Goal: Transaction & Acquisition: Subscribe to service/newsletter

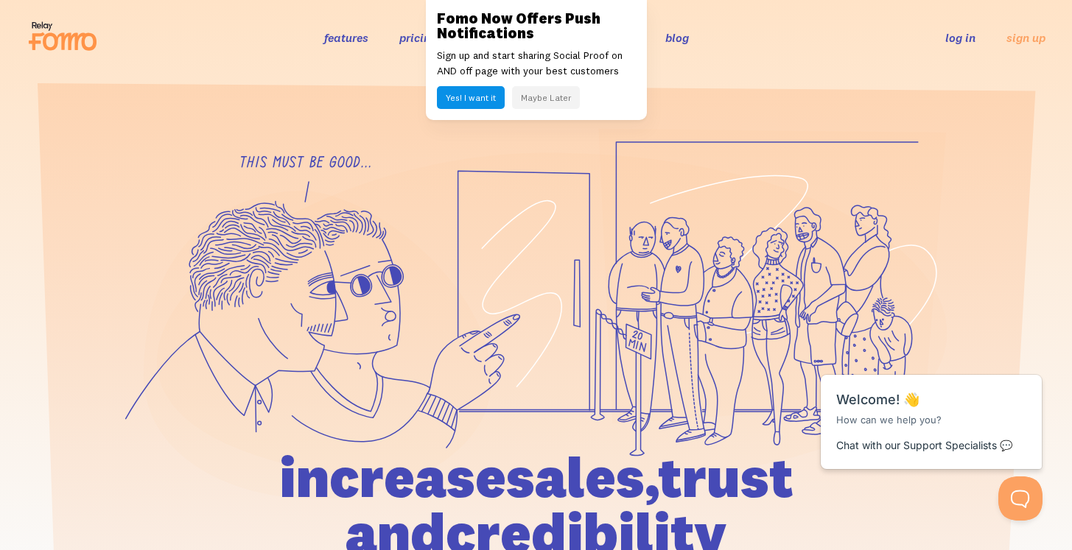
click at [764, 65] on header "features pricing 106+ integrations reviews blog log in sign up log in sign up" at bounding box center [536, 37] width 1072 height 75
click at [55, 26] on icon at bounding box center [63, 36] width 72 height 37
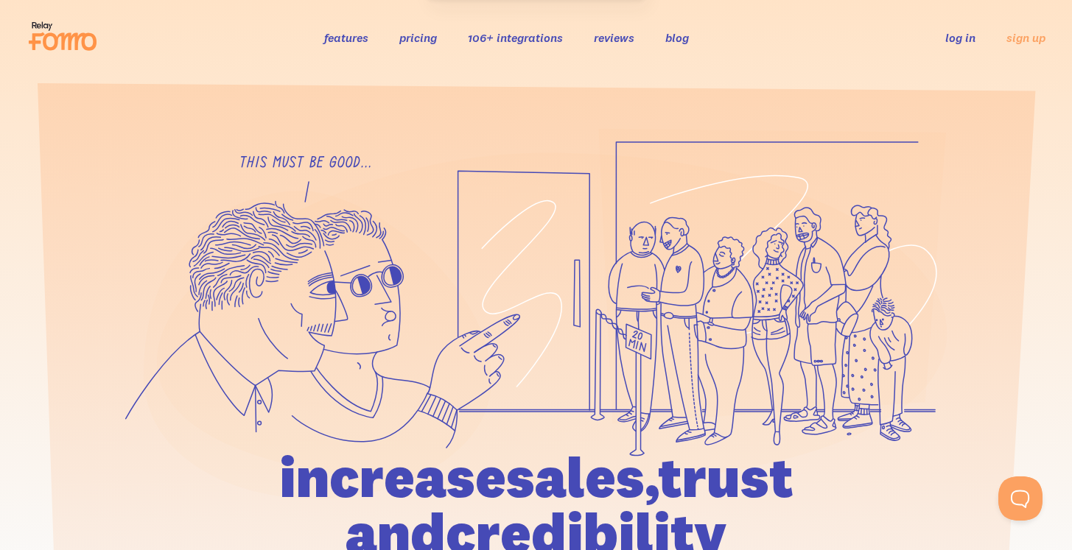
click at [418, 36] on link "pricing" at bounding box center [418, 37] width 38 height 15
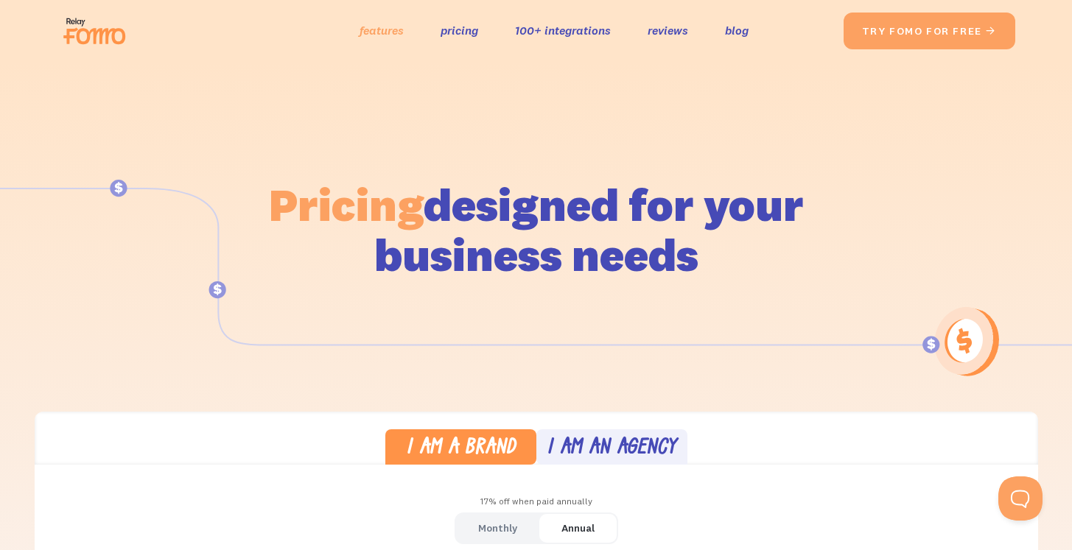
click at [395, 28] on link "features" at bounding box center [382, 30] width 44 height 21
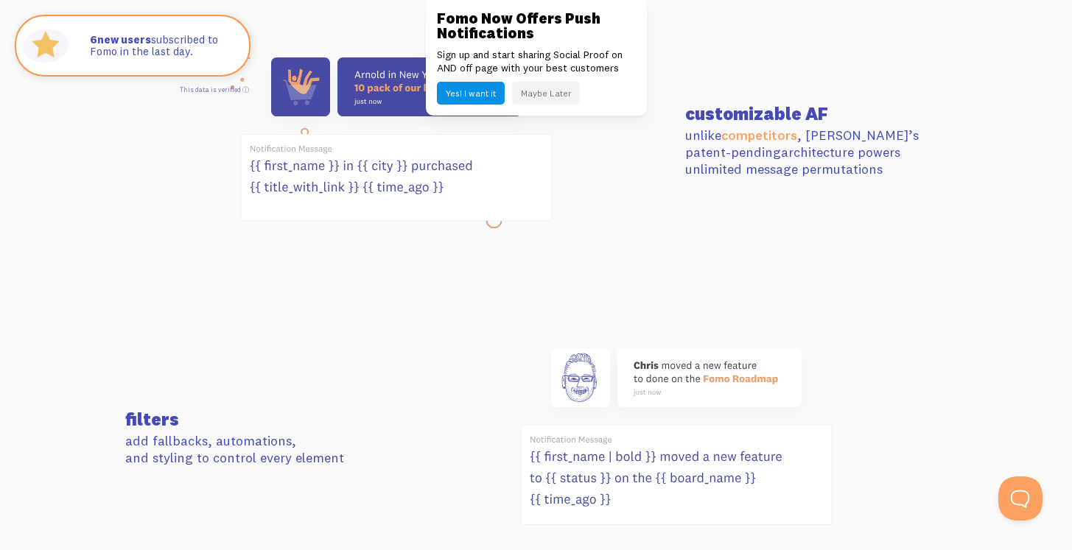
click at [559, 95] on button "Maybe Later" at bounding box center [546, 93] width 68 height 23
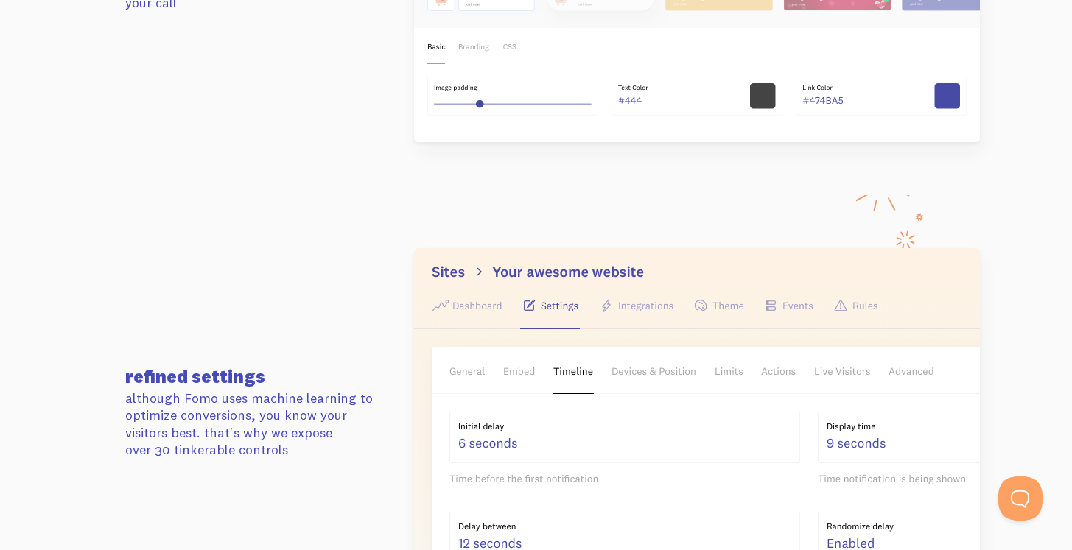
scroll to position [2193, 0]
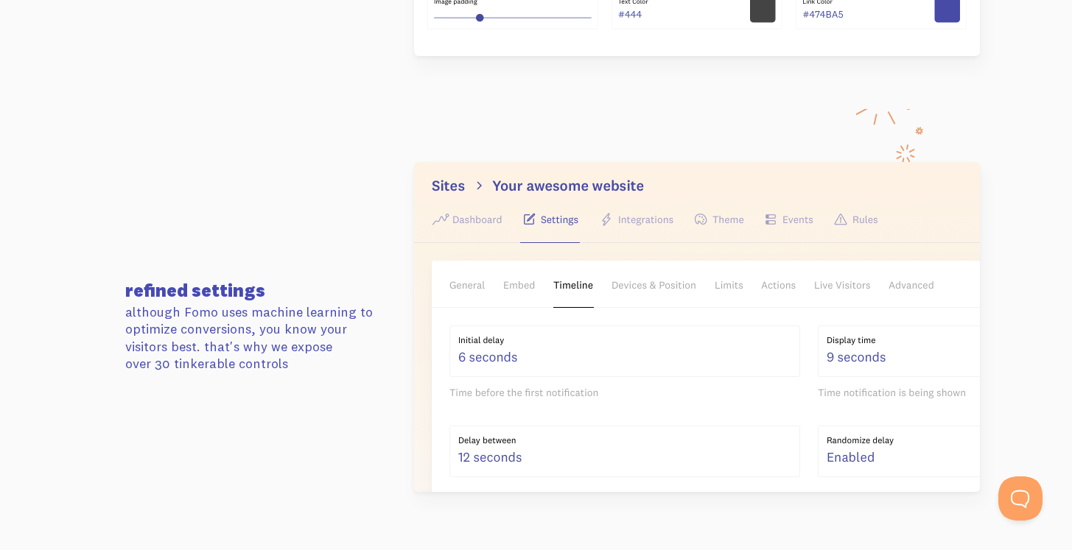
click at [645, 221] on img at bounding box center [697, 327] width 566 height 330
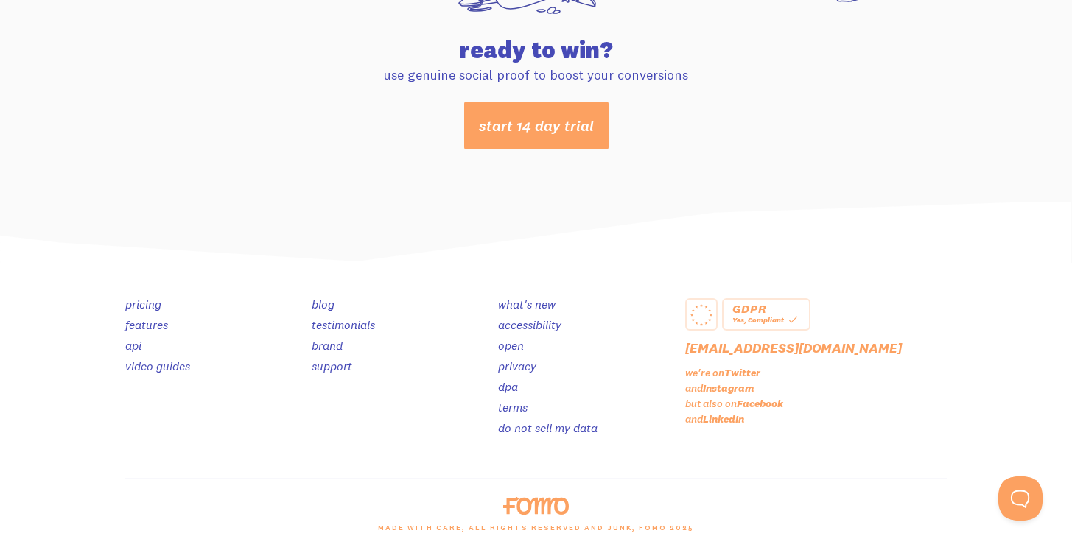
scroll to position [0, 0]
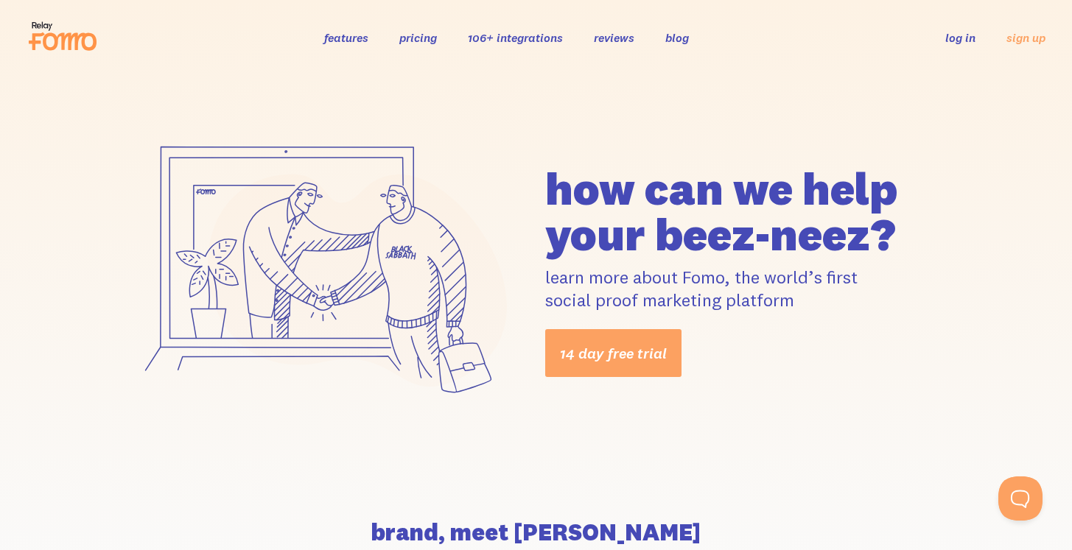
click at [483, 41] on link "106+ integrations" at bounding box center [515, 37] width 95 height 15
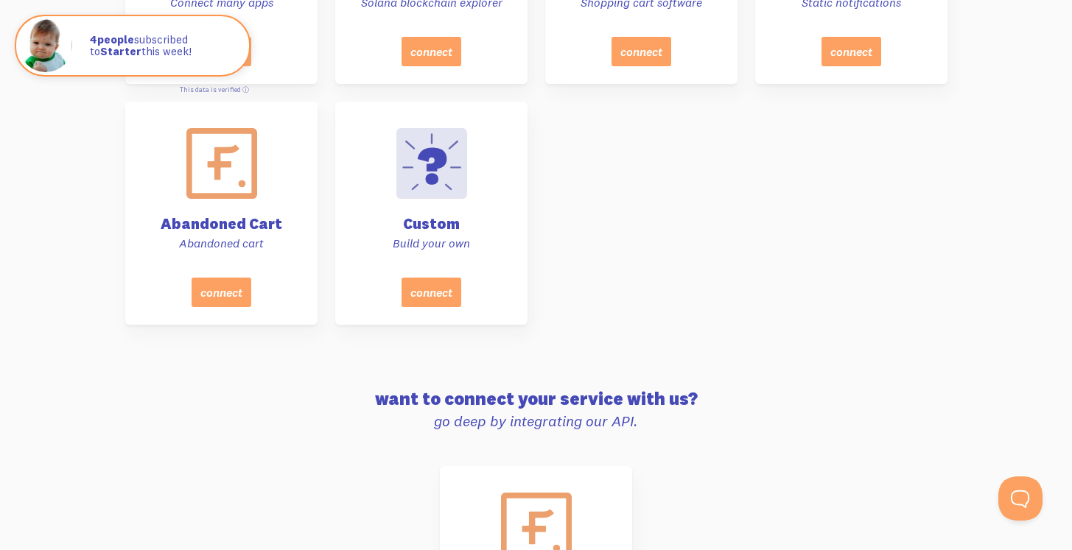
scroll to position [6831, 0]
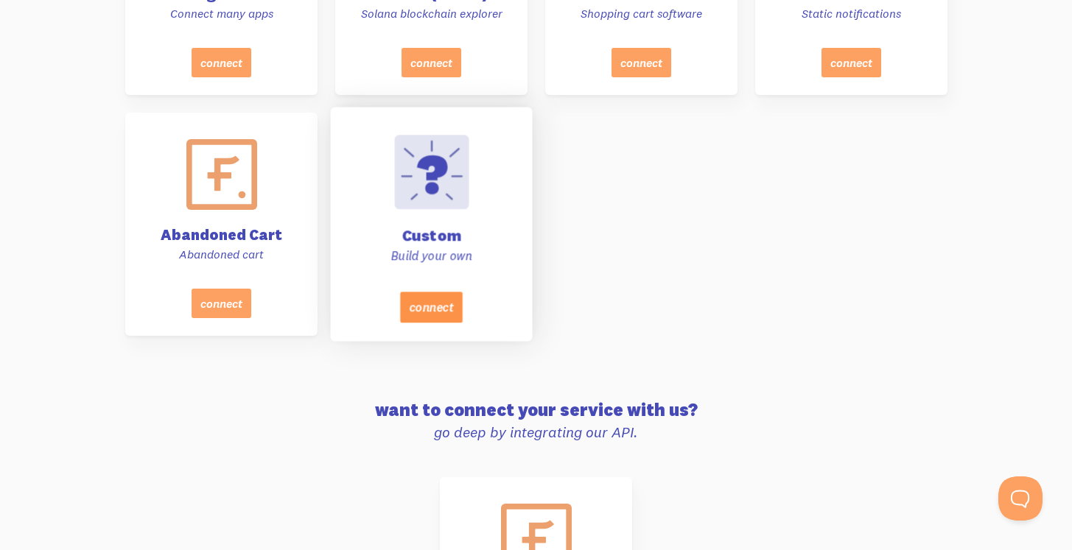
click at [438, 315] on button "connect" at bounding box center [430, 307] width 63 height 31
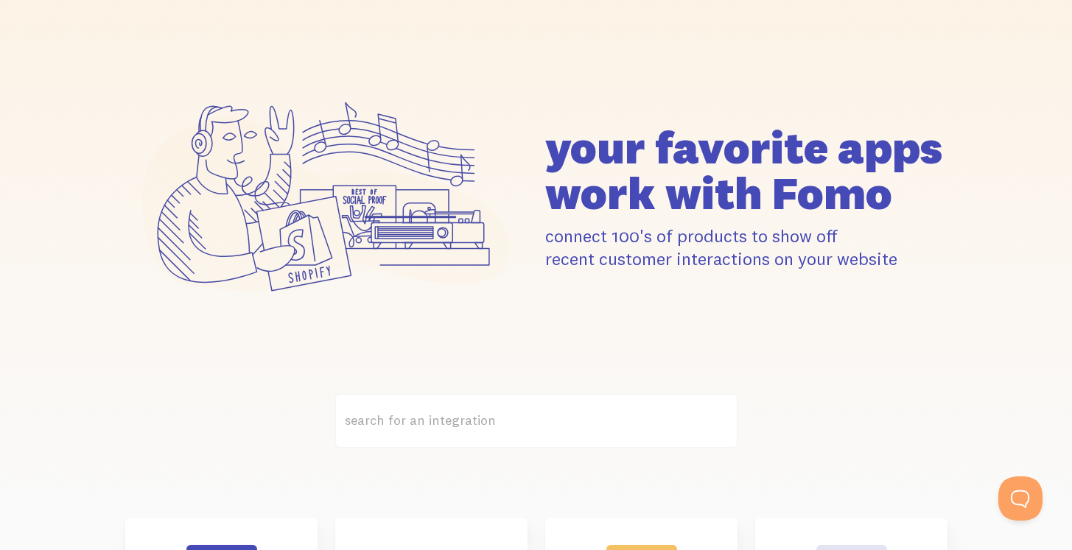
scroll to position [0, 0]
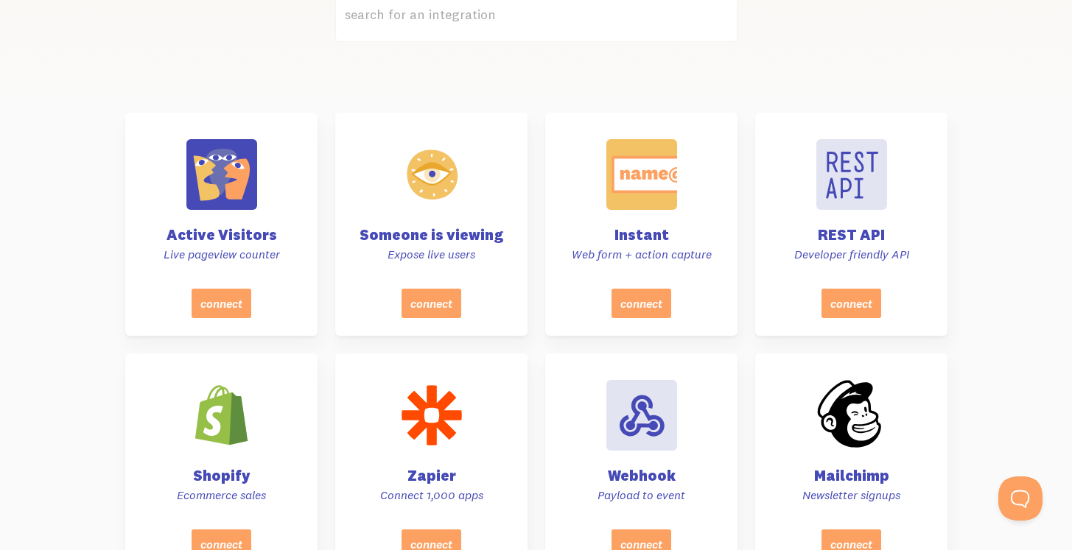
click at [517, 10] on label "search for an integration" at bounding box center [536, 15] width 402 height 54
click at [517, 10] on input "search for an integration" at bounding box center [536, 15] width 402 height 54
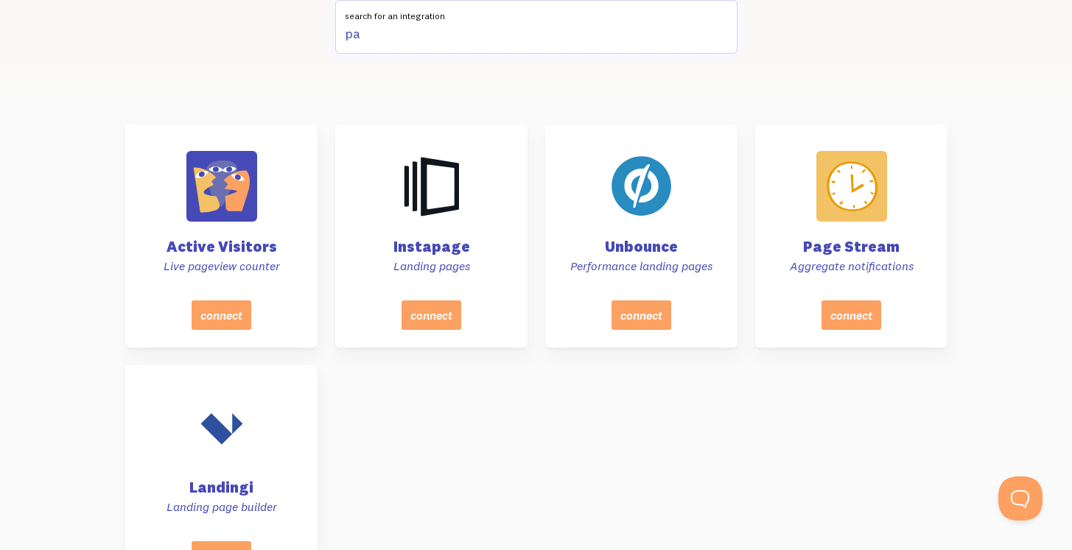
type input "p"
